Goal: Task Accomplishment & Management: Use online tool/utility

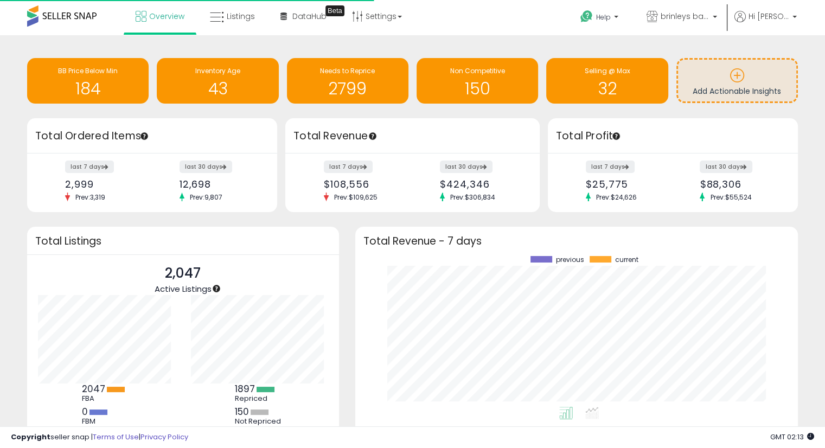
scroll to position [150, 421]
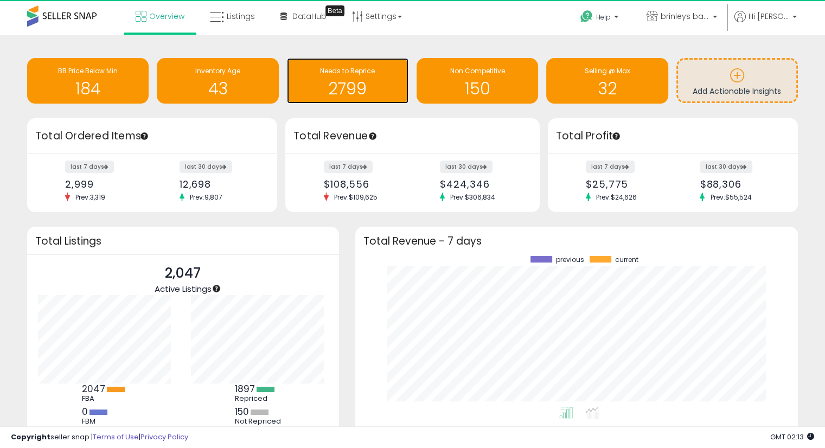
click at [326, 99] on div "Needs to Reprice 2799" at bounding box center [347, 81] width 121 height 46
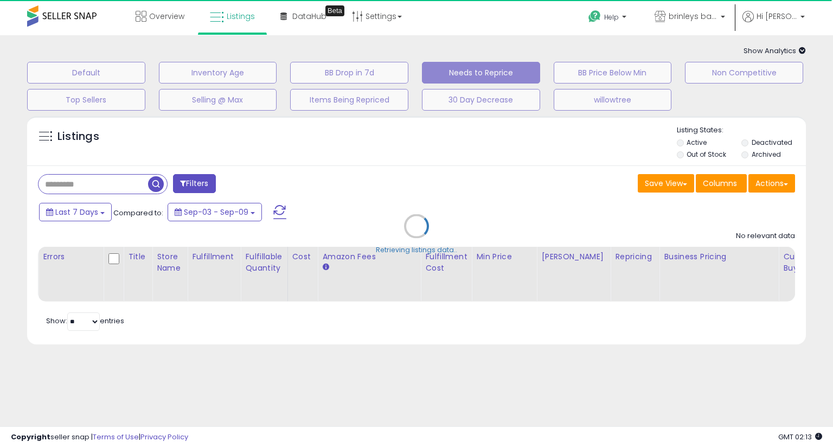
select select "**"
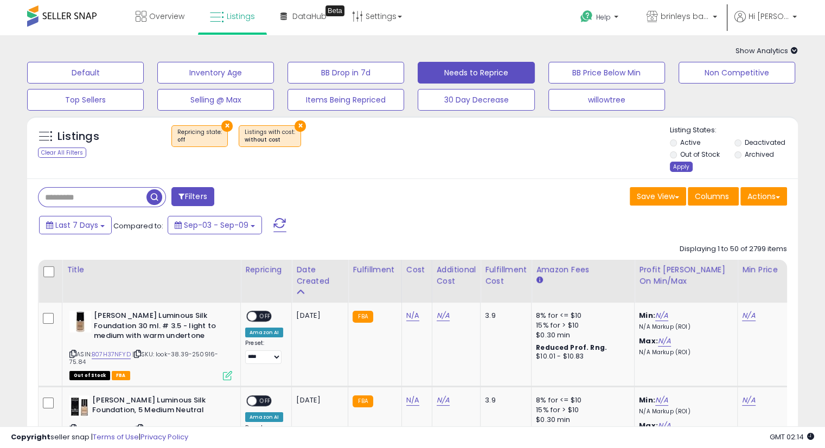
click at [677, 166] on div "Apply" at bounding box center [681, 167] width 23 height 10
